Goal: Check status: Check status

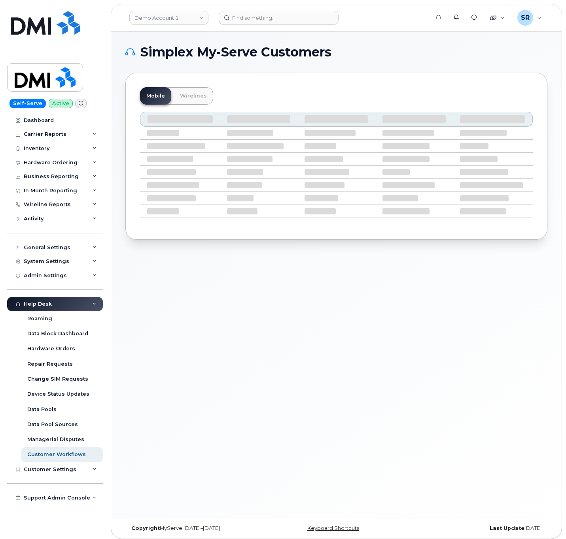
click at [268, 26] on header "Demo Account 1 Support Alerts Knowledge Base Quicklinks Suspend / Cancel Device…" at bounding box center [336, 18] width 451 height 28
click at [268, 24] on div at bounding box center [321, 18] width 205 height 14
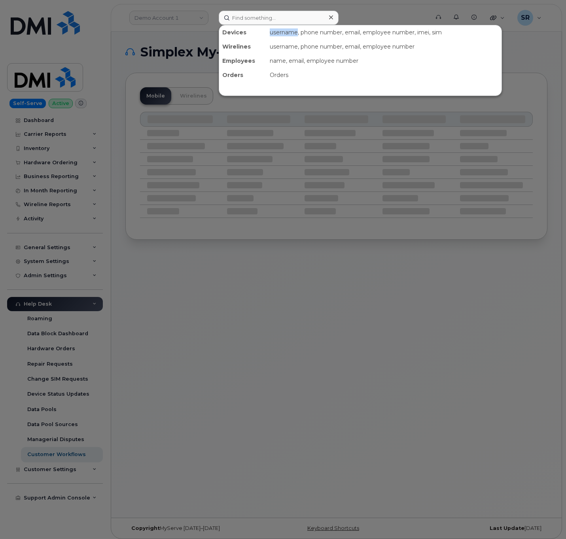
click at [268, 25] on div "Devices username, phone number, email, employee number, imei, sim Wirelines use…" at bounding box center [360, 60] width 283 height 71
click at [268, 21] on input at bounding box center [279, 18] width 120 height 14
paste input "301686"
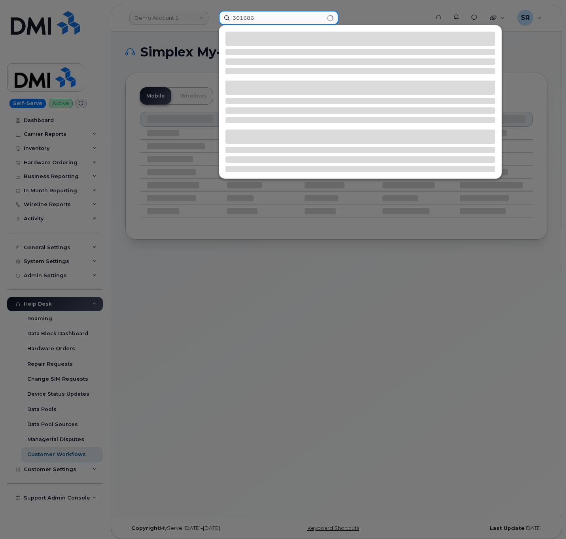
type input "301686"
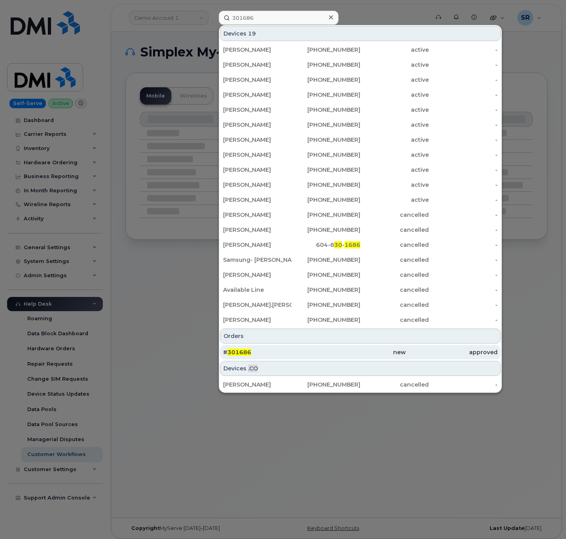
click at [362, 351] on div "new" at bounding box center [359, 353] width 91 height 8
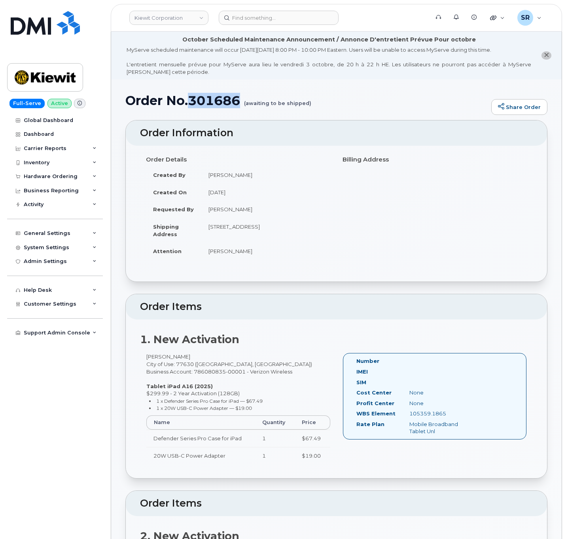
drag, startPoint x: 241, startPoint y: 101, endPoint x: 192, endPoint y: 100, distance: 49.0
click at [192, 100] on h1 "Order No.301686 (awaiting to be shipped)" at bounding box center [306, 101] width 362 height 14
copy h1 "301686"
click at [281, 14] on input at bounding box center [279, 18] width 120 height 14
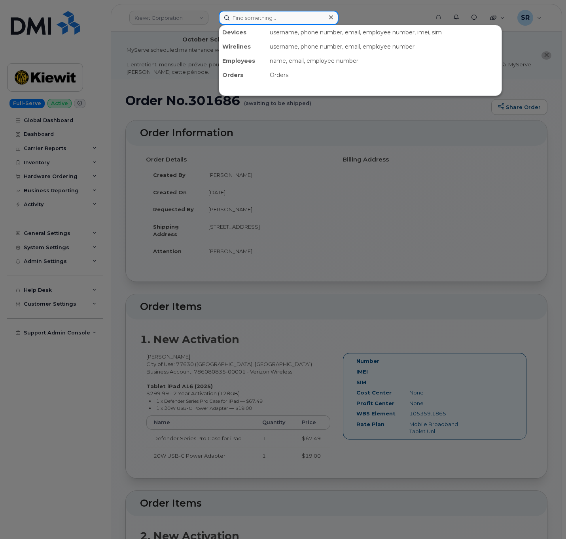
paste input "MB3000596651949"
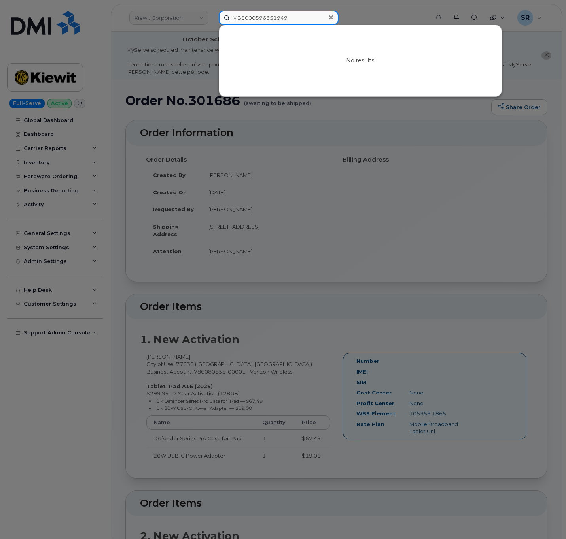
type input "MB3000596651949"
click at [334, 19] on div at bounding box center [330, 17] width 11 height 11
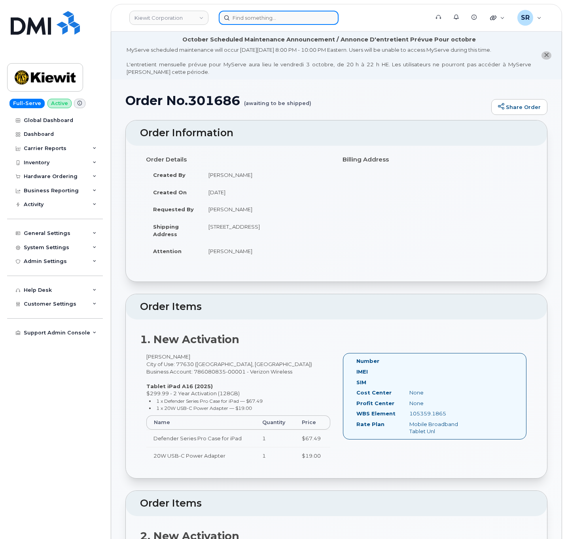
click at [334, 19] on div at bounding box center [279, 18] width 120 height 14
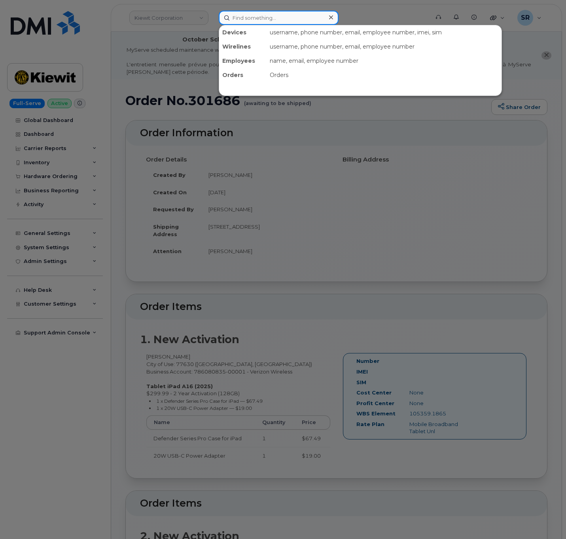
paste input "12283675"
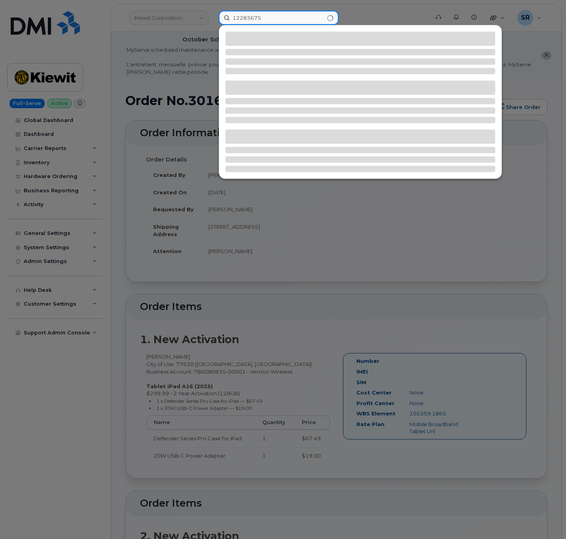
type input "12283675"
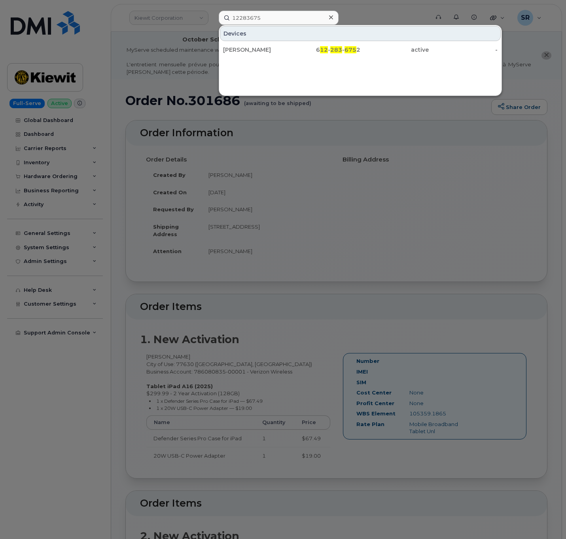
drag, startPoint x: 415, startPoint y: 181, endPoint x: 415, endPoint y: 185, distance: 4.3
click at [415, 184] on div at bounding box center [283, 269] width 566 height 539
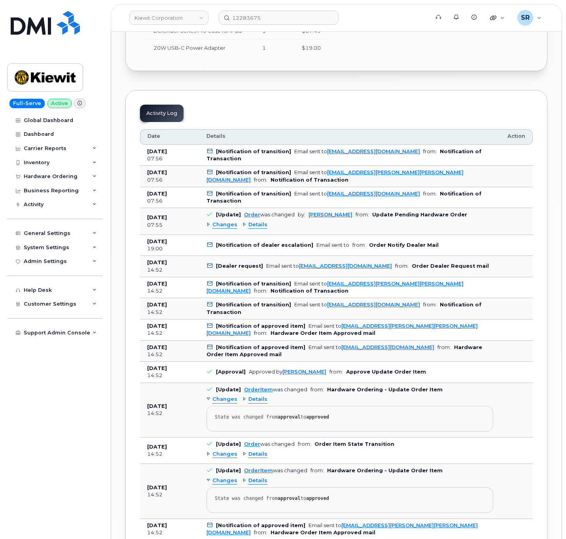
scroll to position [791, 0]
